Goal: Task Accomplishment & Management: Complete application form

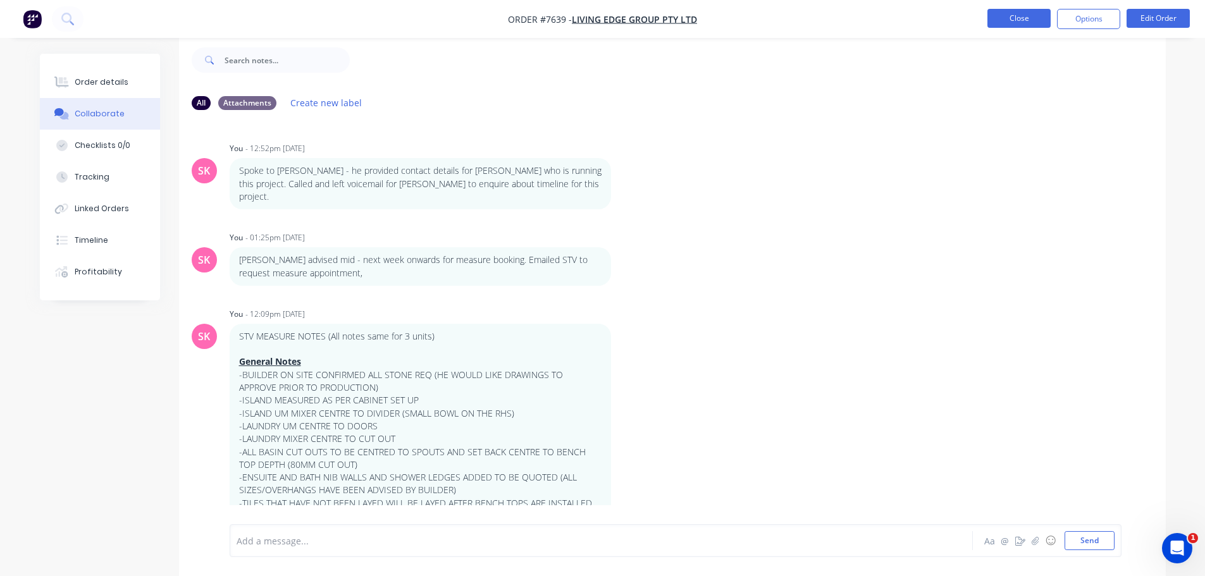
click at [1042, 26] on button "Close" at bounding box center [1018, 18] width 63 height 19
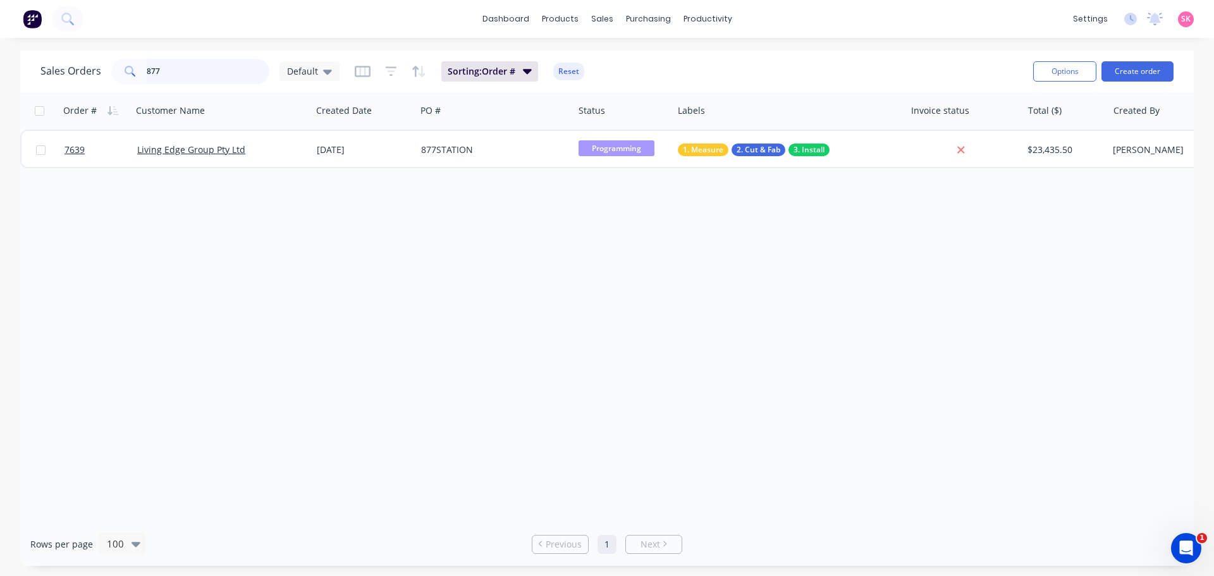
drag, startPoint x: 219, startPoint y: 71, endPoint x: 0, endPoint y: 77, distance: 218.9
click at [70, 86] on div "Sales Orders 877 Default Sorting: Order # Reset" at bounding box center [531, 71] width 983 height 31
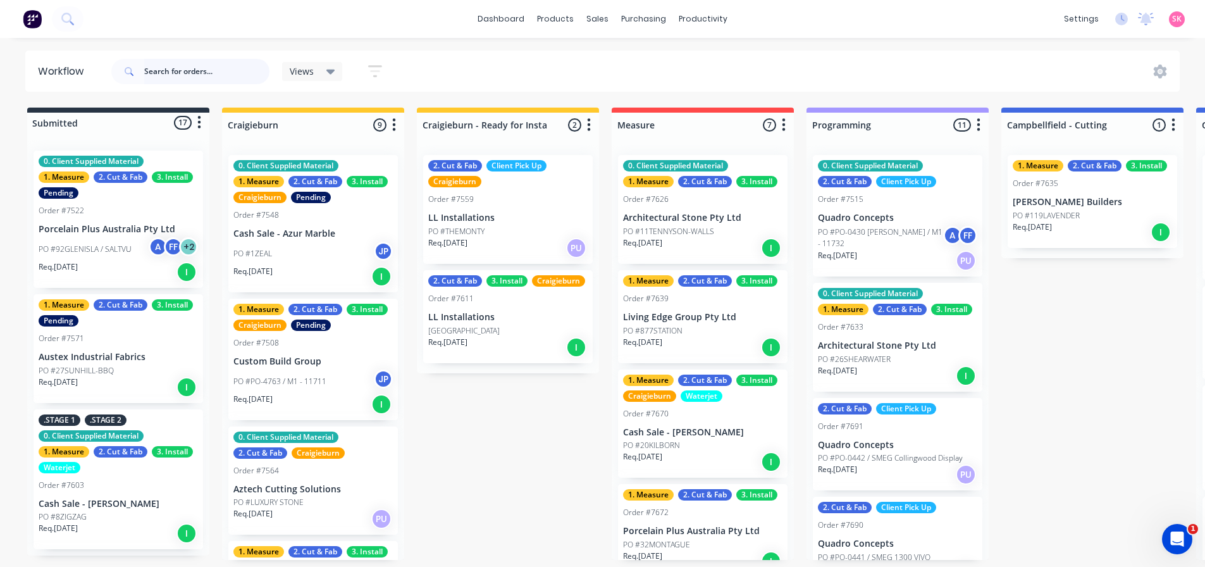
click at [188, 64] on input "text" at bounding box center [206, 71] width 125 height 25
type input ","
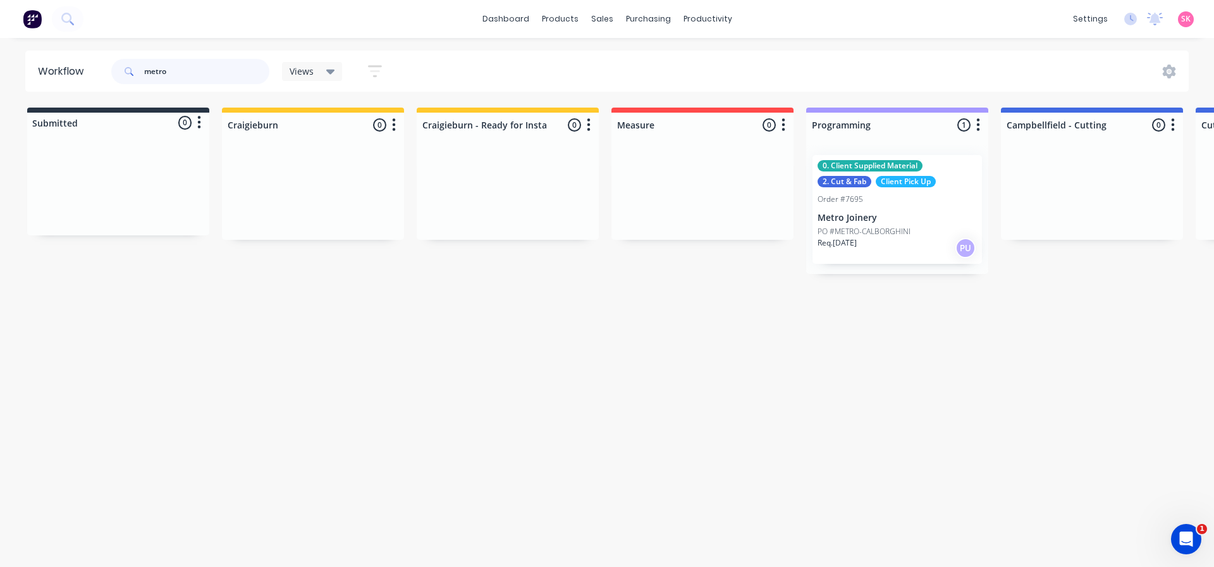
type input "metro"
click at [903, 197] on div "Order #7695" at bounding box center [897, 199] width 159 height 11
click button "Edit Order"
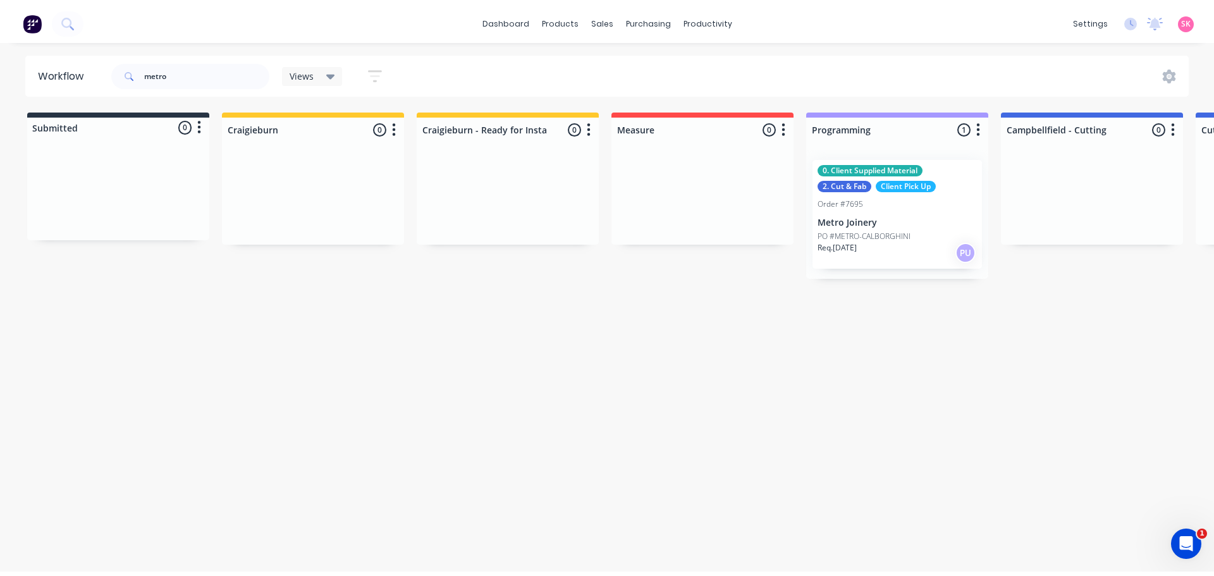
click button "Edit Order"
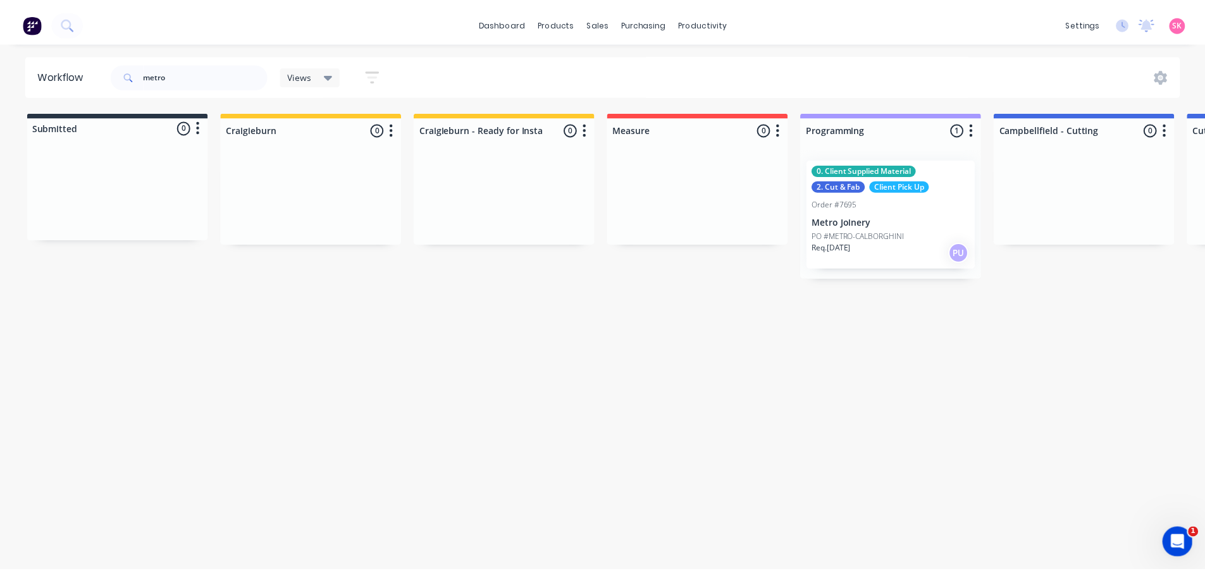
click input "[DATE]"
click div "12"
type input "[DATE]"
click button "Update Order"
type input "$1,978.00"
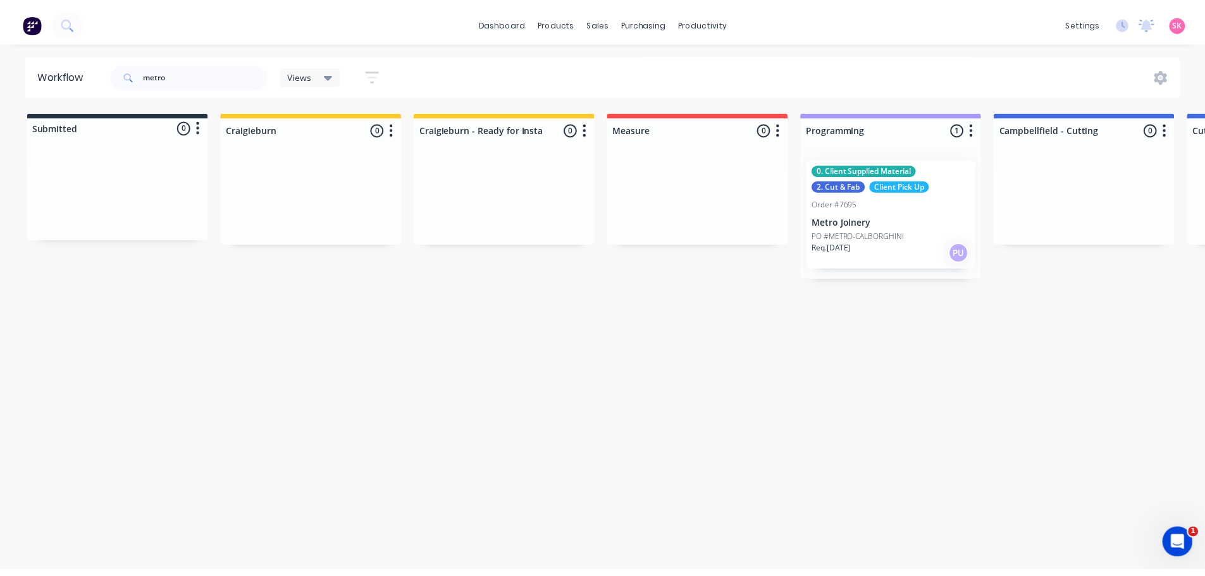
type input "$1,978.00"
type input "$1,895.00"
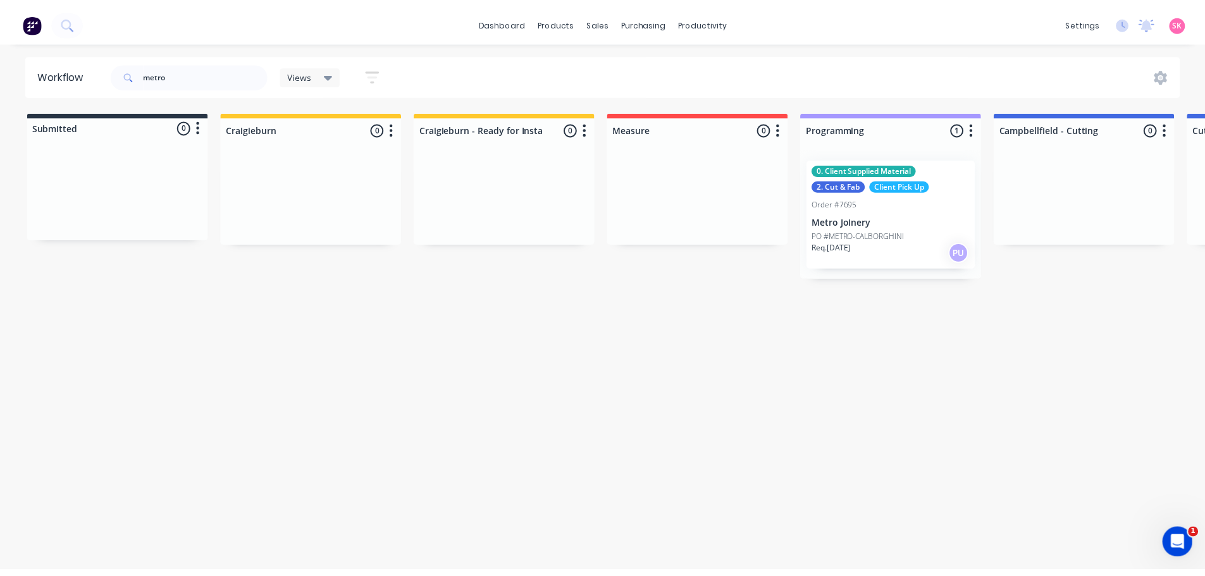
type input "$2,050.00"
type input "$495.00"
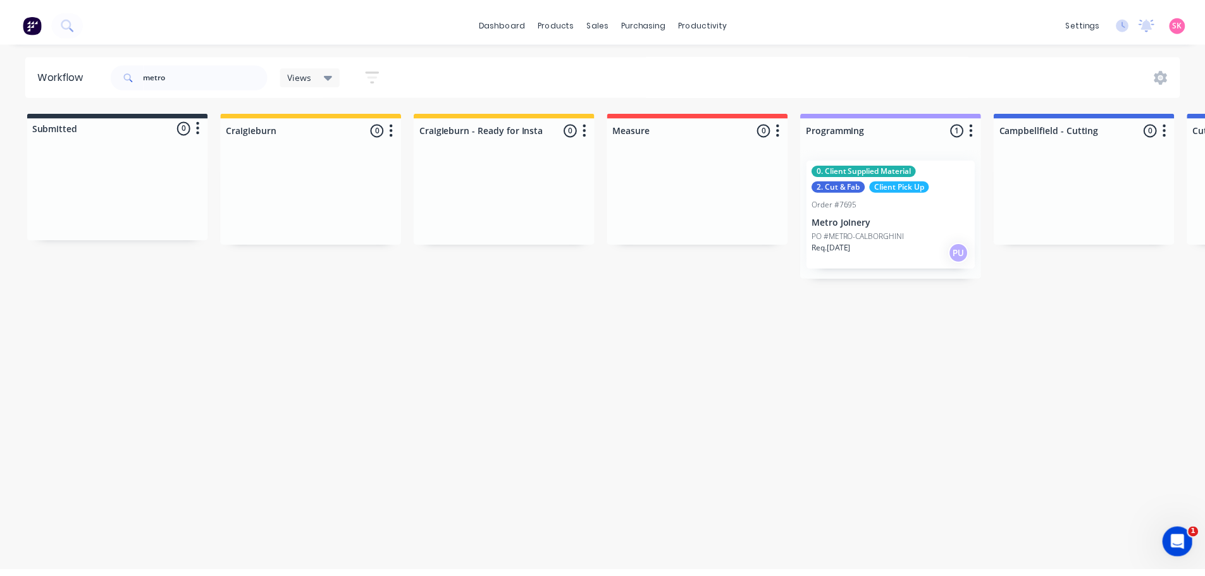
type input "$495.00"
type input "$250.00"
click div "Submit anyway Cancel"
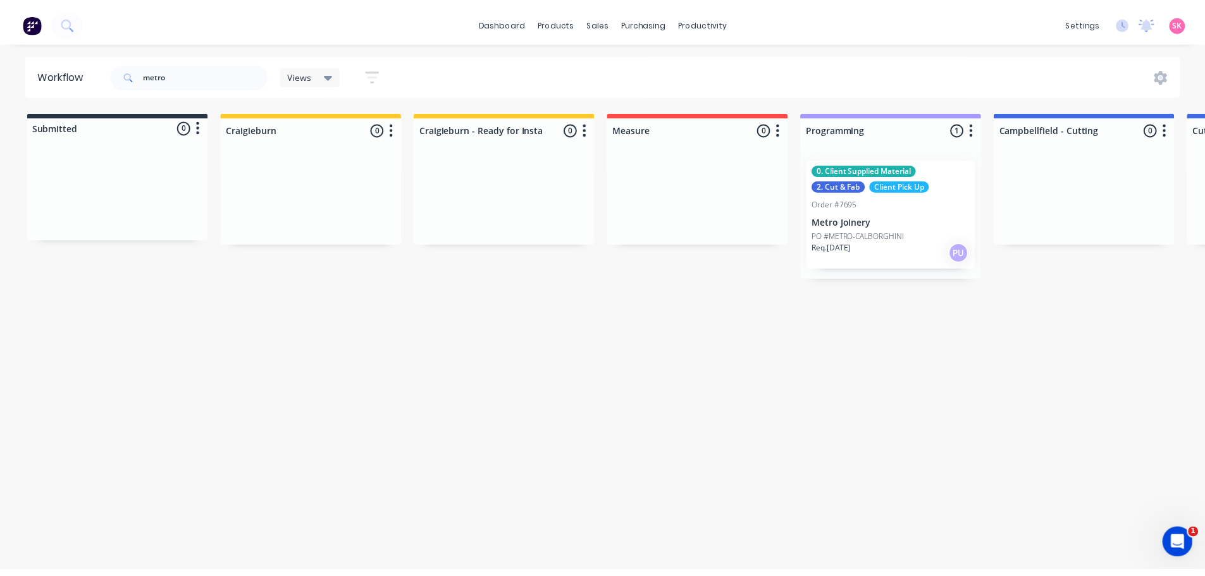
click button "Submit anyway"
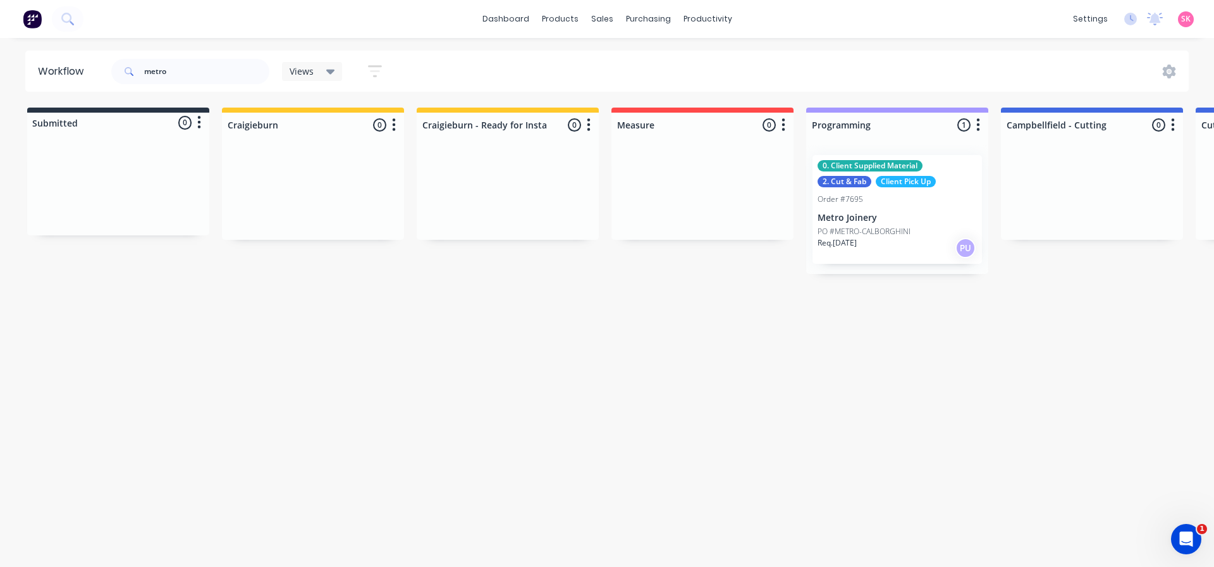
drag, startPoint x: 214, startPoint y: 76, endPoint x: 69, endPoint y: 88, distance: 145.3
click at [69, 88] on header "Workflow metro Views Save new view None (Default) edit Value edit Show/Hide sta…" at bounding box center [607, 71] width 1164 height 41
